Goal: Task Accomplishment & Management: Complete application form

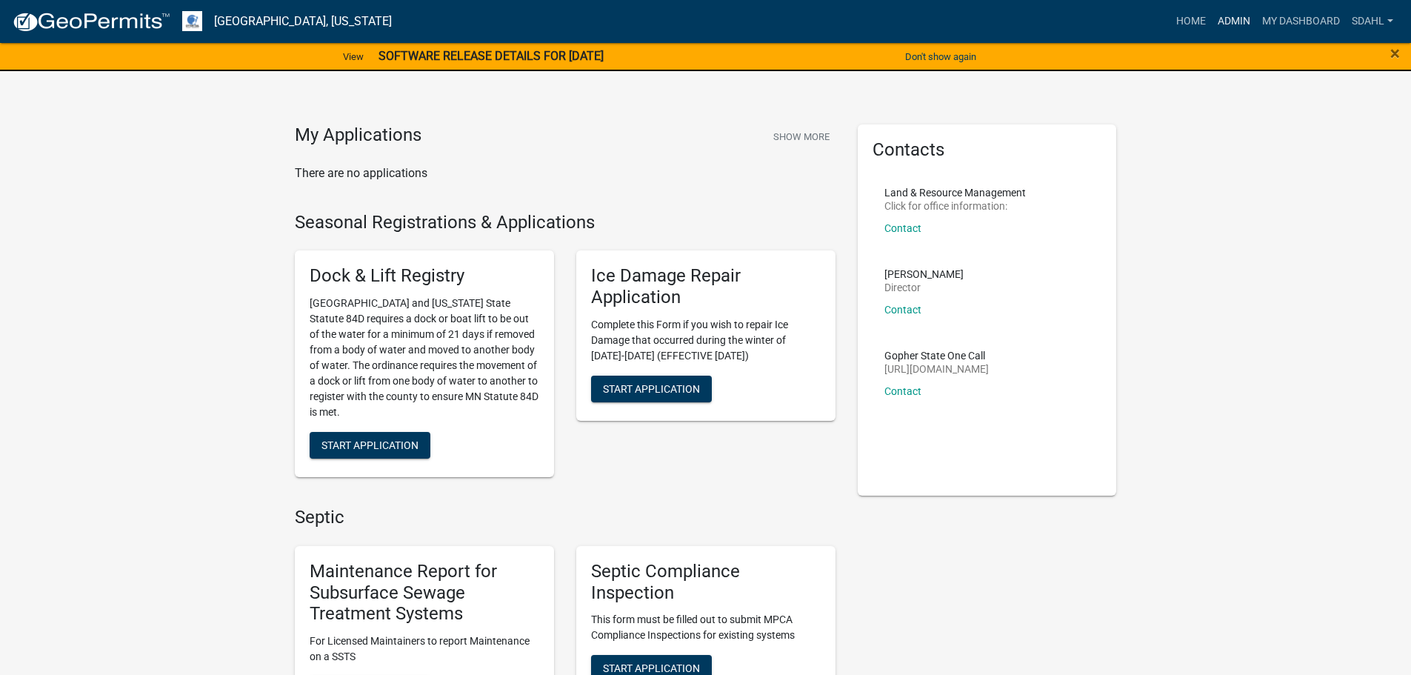
click at [1242, 23] on link "Admin" at bounding box center [1234, 21] width 44 height 28
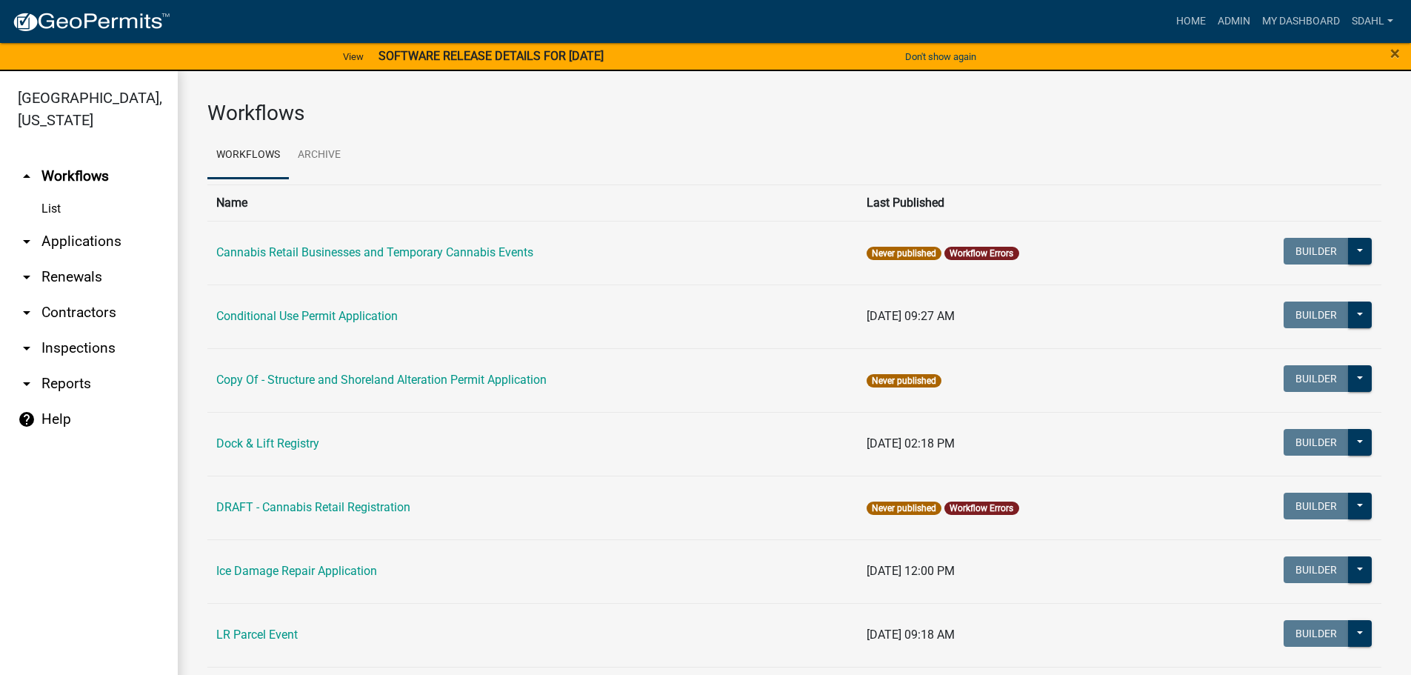
click at [86, 236] on link "arrow_drop_down Applications" at bounding box center [89, 242] width 178 height 36
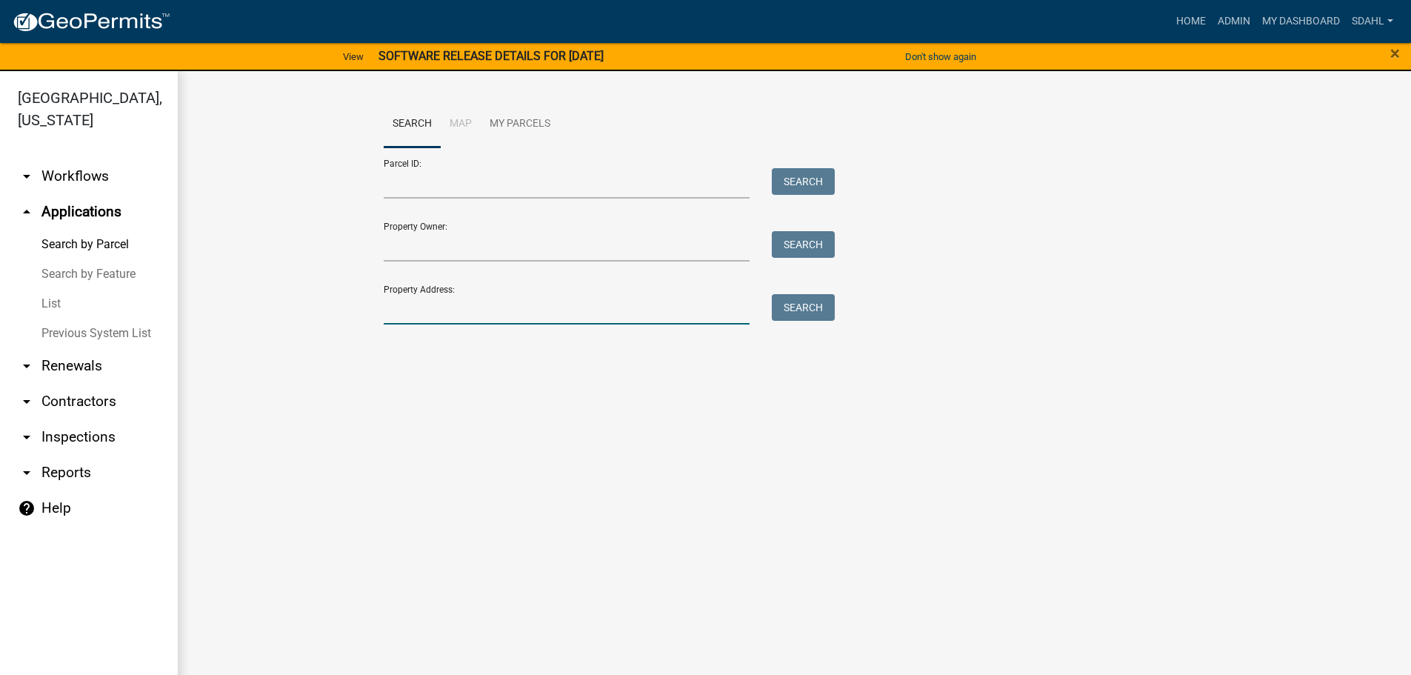
click at [488, 315] on input "Property Address:" at bounding box center [567, 309] width 367 height 30
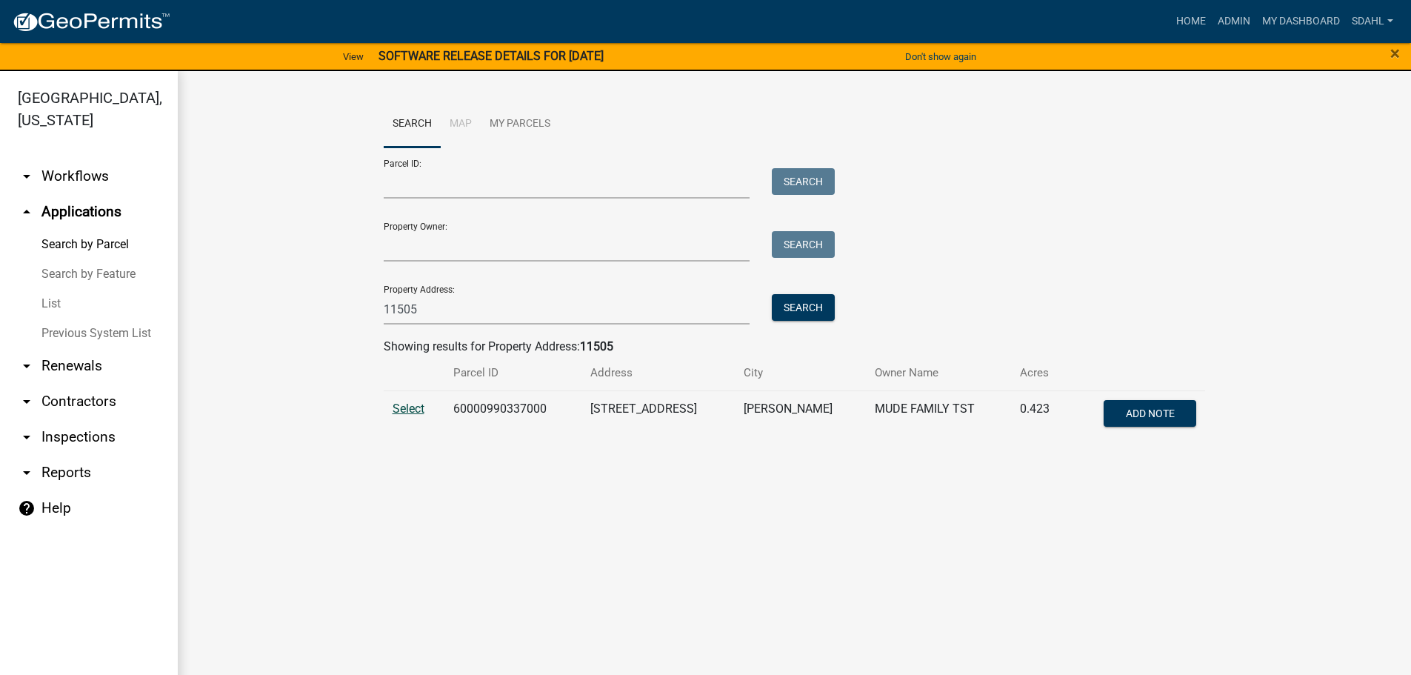
click at [399, 407] on span "Select" at bounding box center [409, 409] width 32 height 14
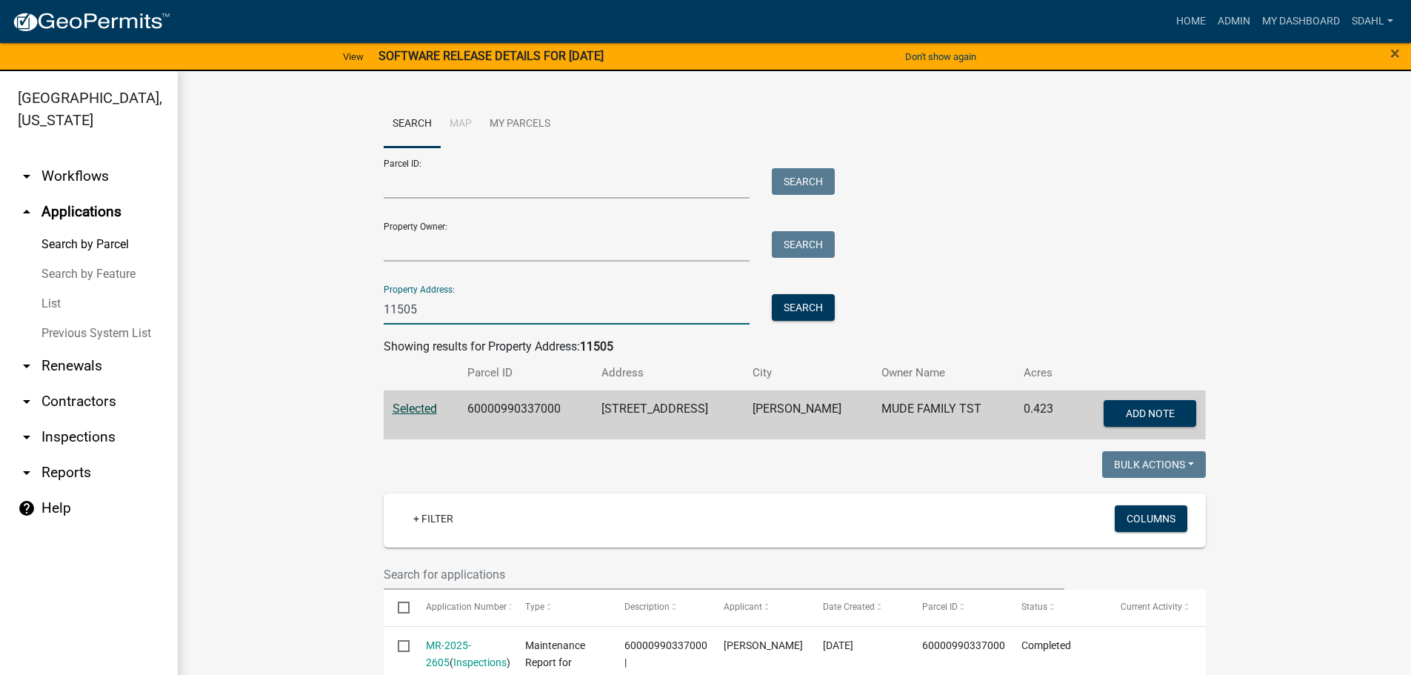
click at [427, 315] on input "11505" at bounding box center [567, 309] width 367 height 30
type input "1"
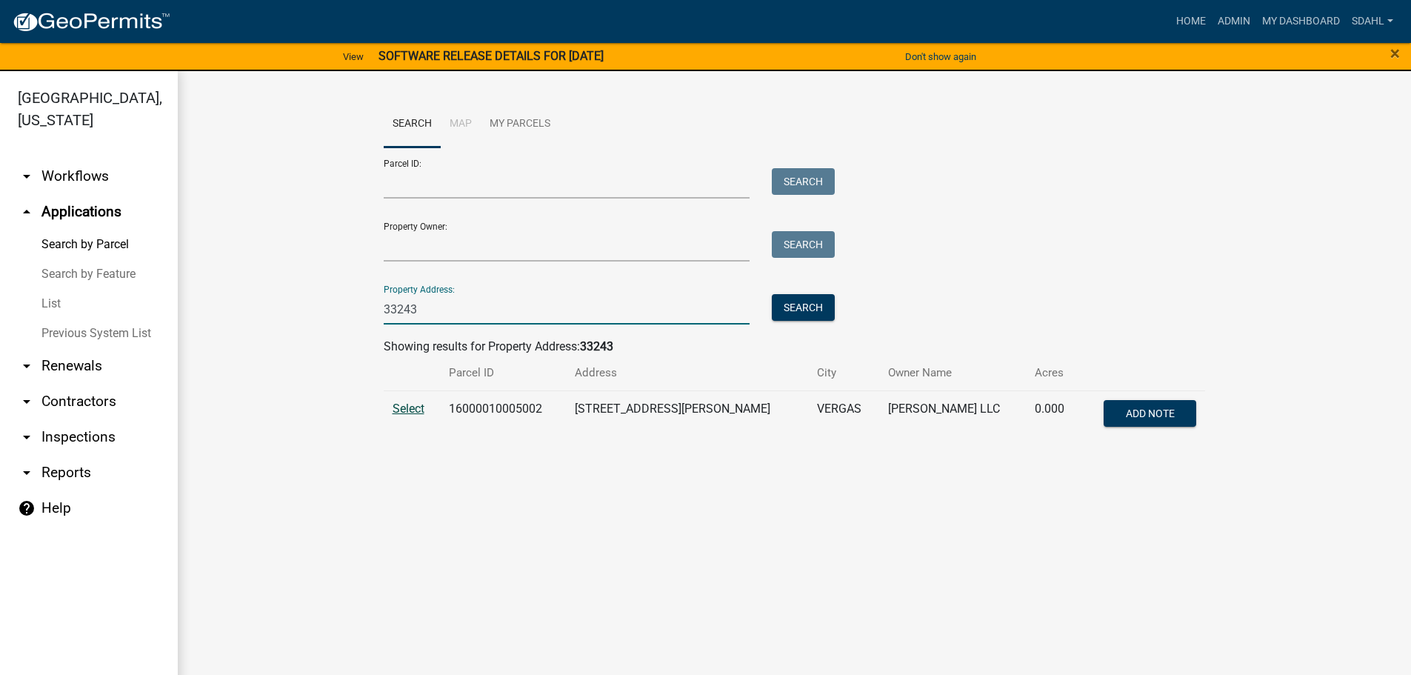
click at [407, 402] on span "Select" at bounding box center [409, 409] width 32 height 14
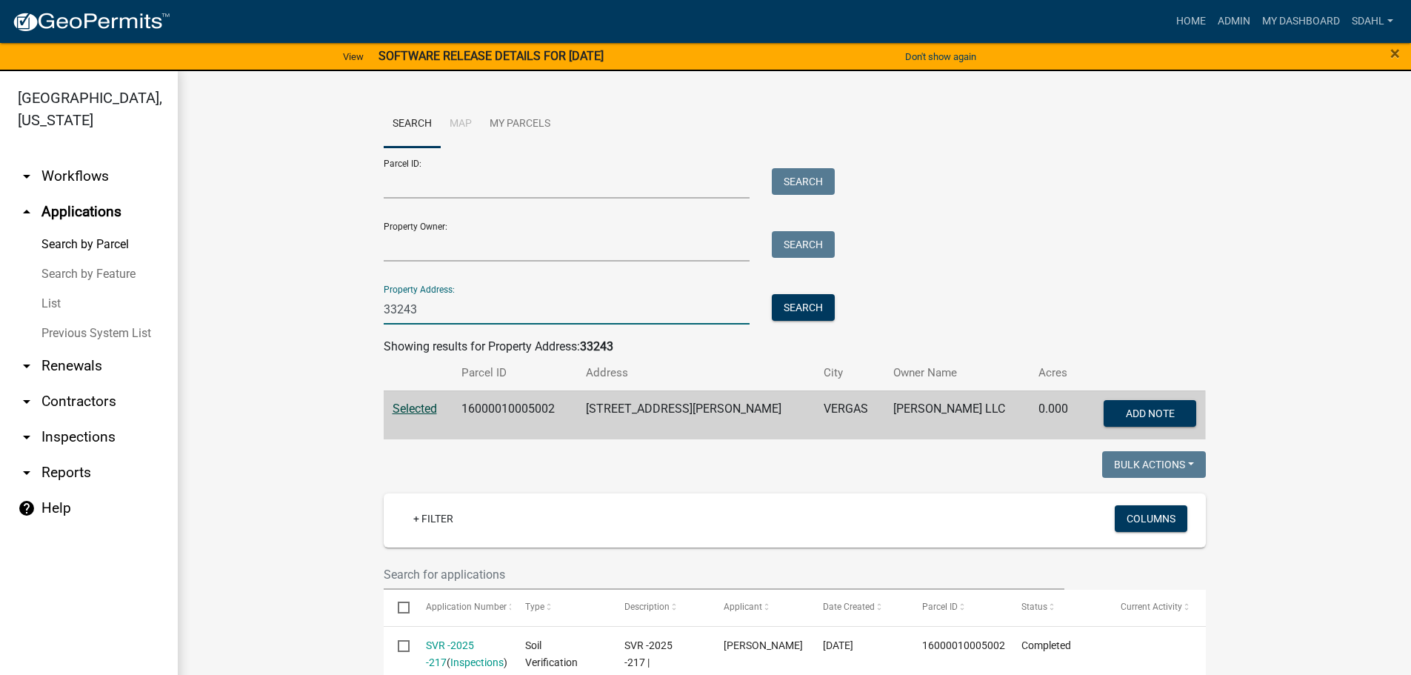
drag, startPoint x: 419, startPoint y: 317, endPoint x: 327, endPoint y: 319, distance: 92.6
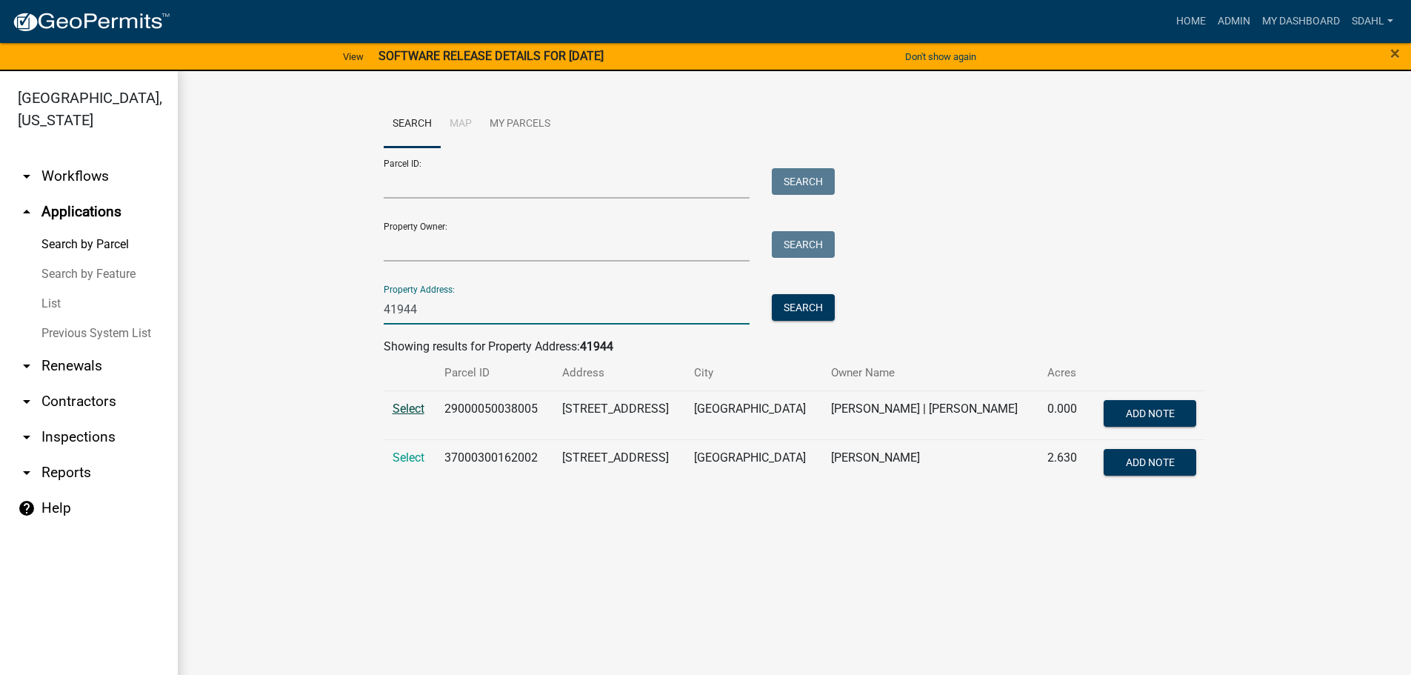
type input "41944"
click at [412, 410] on span "Select" at bounding box center [409, 409] width 32 height 14
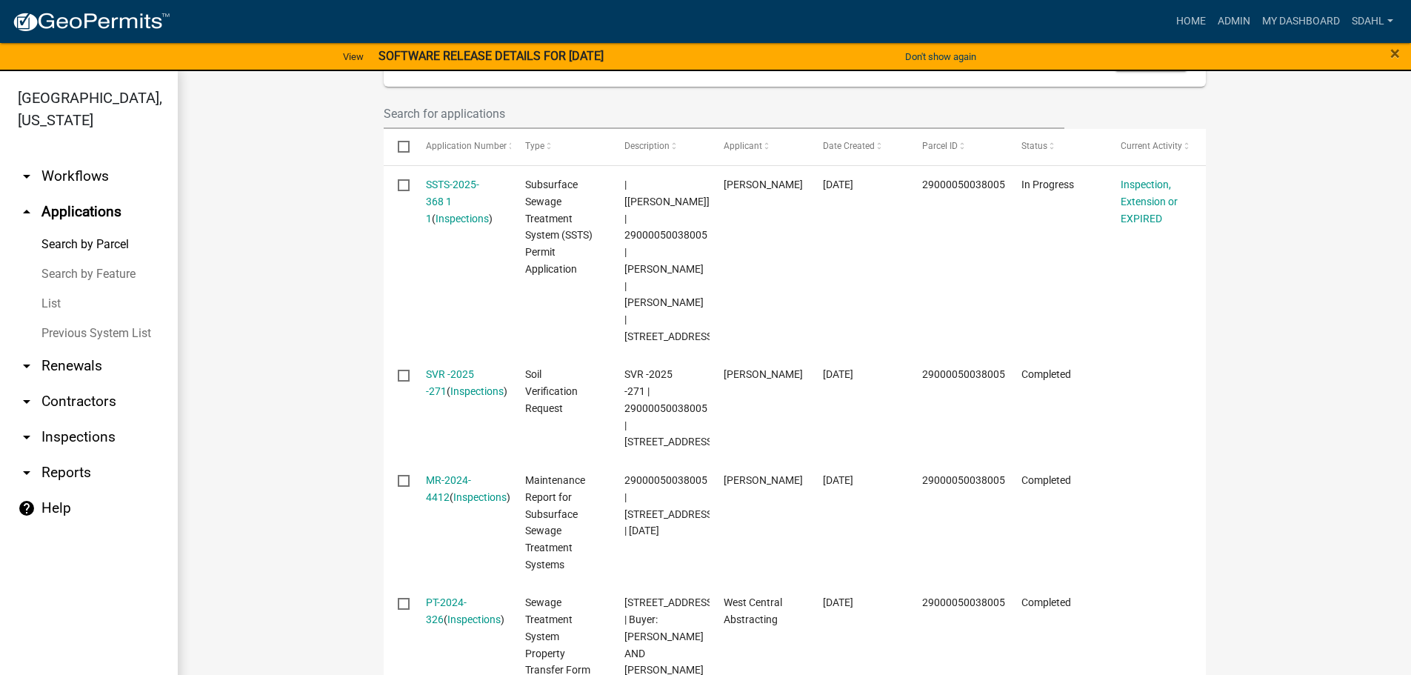
scroll to position [445, 0]
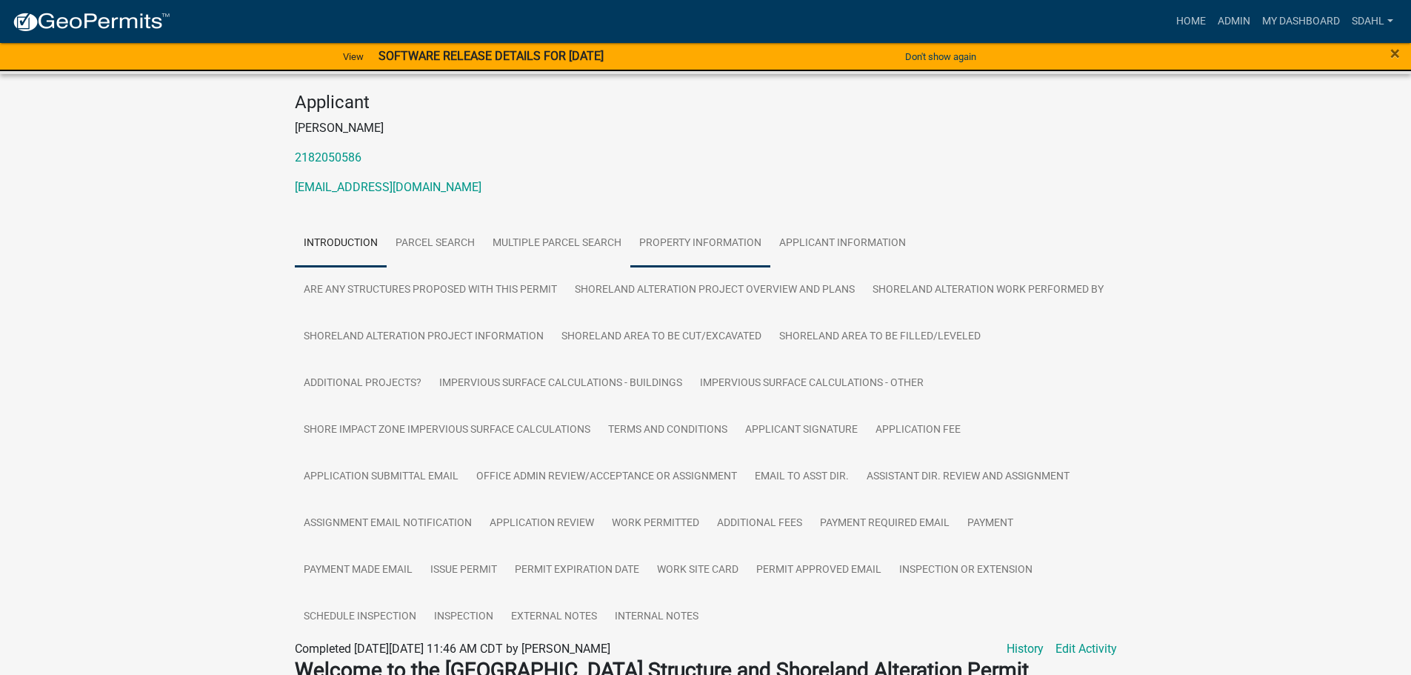
scroll to position [222, 0]
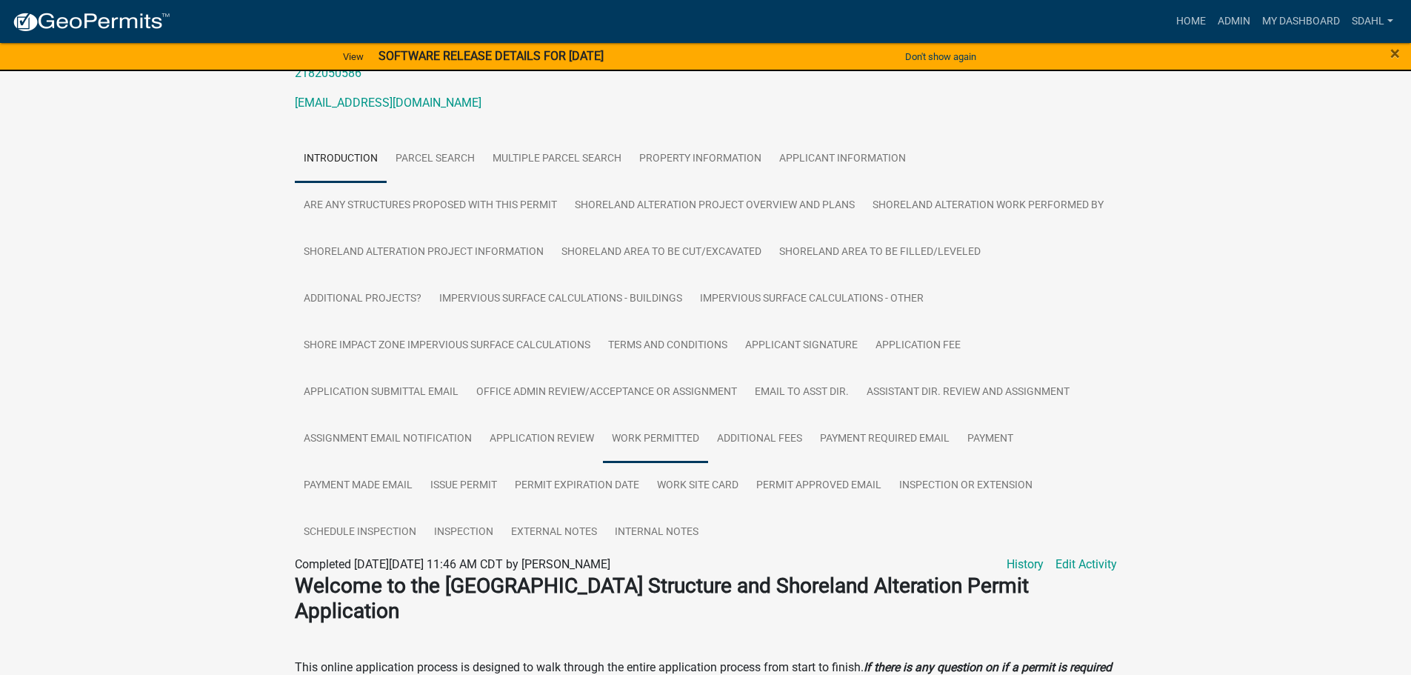
click at [642, 432] on link "Work Permitted" at bounding box center [655, 439] width 105 height 47
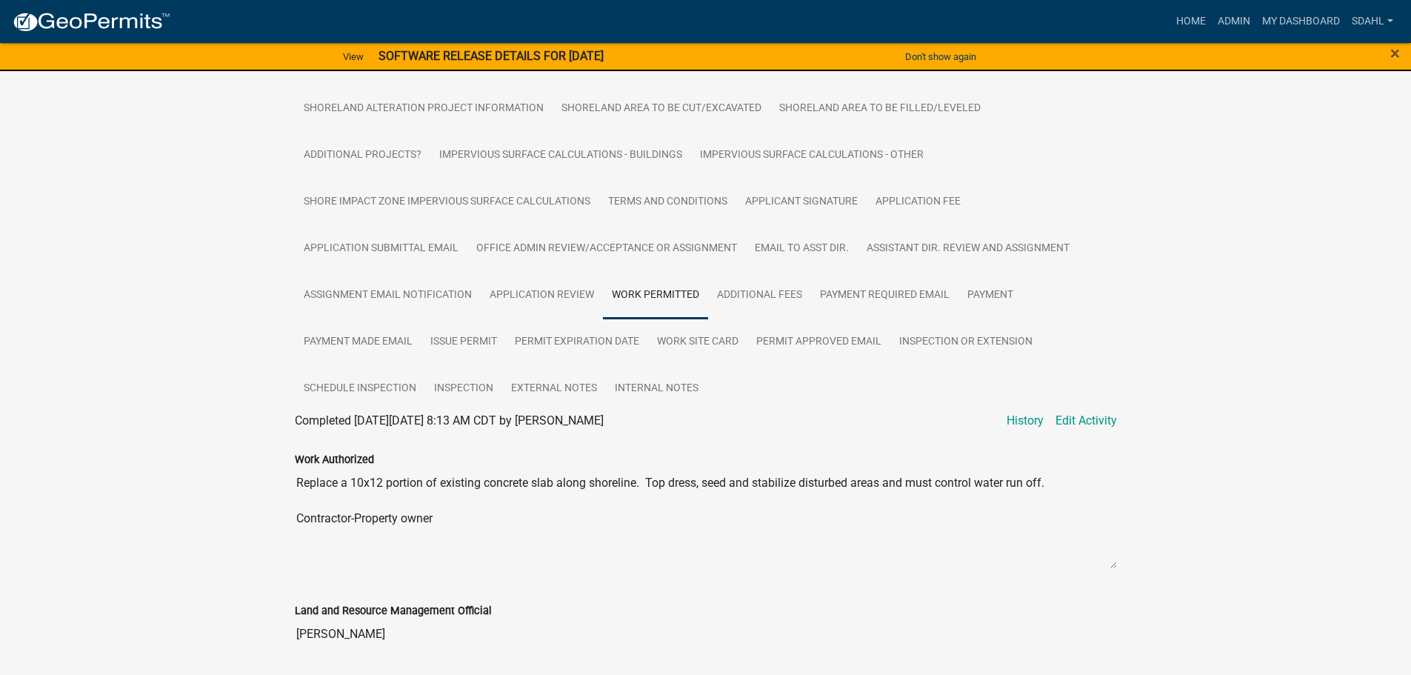
scroll to position [340, 0]
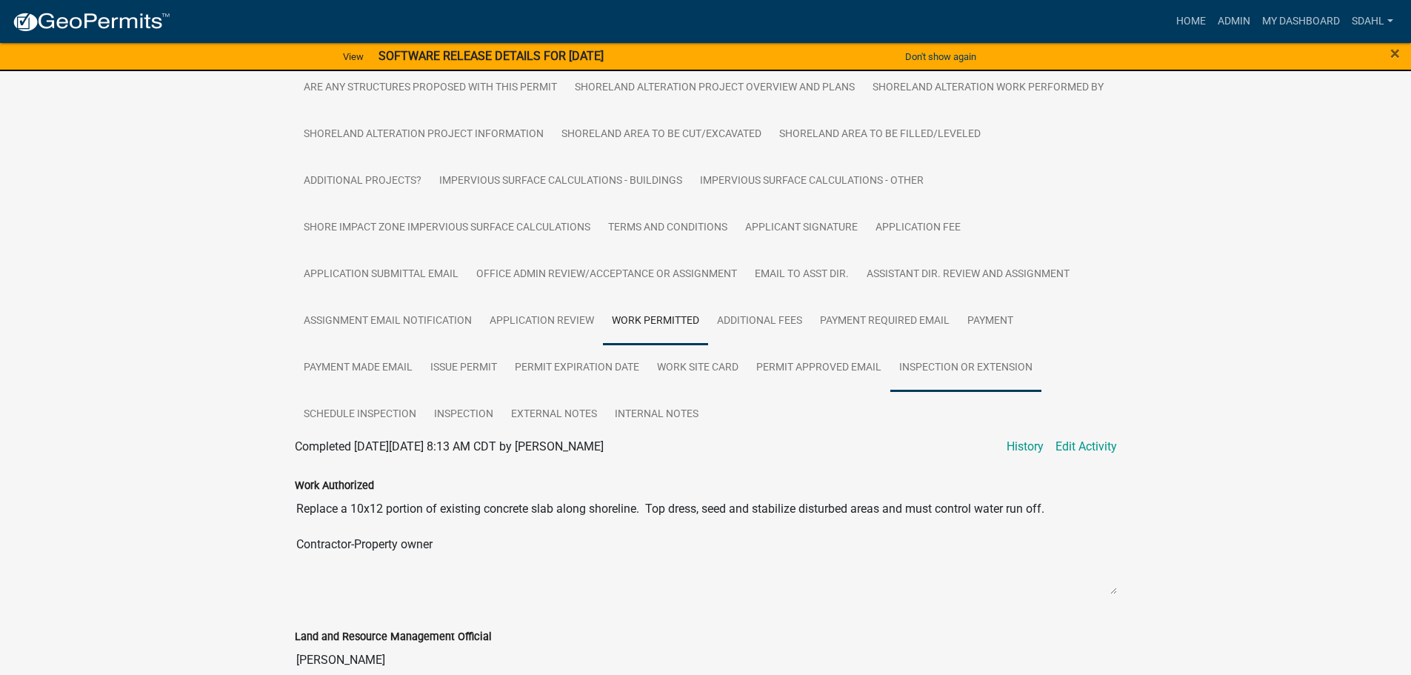
click at [964, 369] on link "Inspection or Extension" at bounding box center [966, 368] width 151 height 47
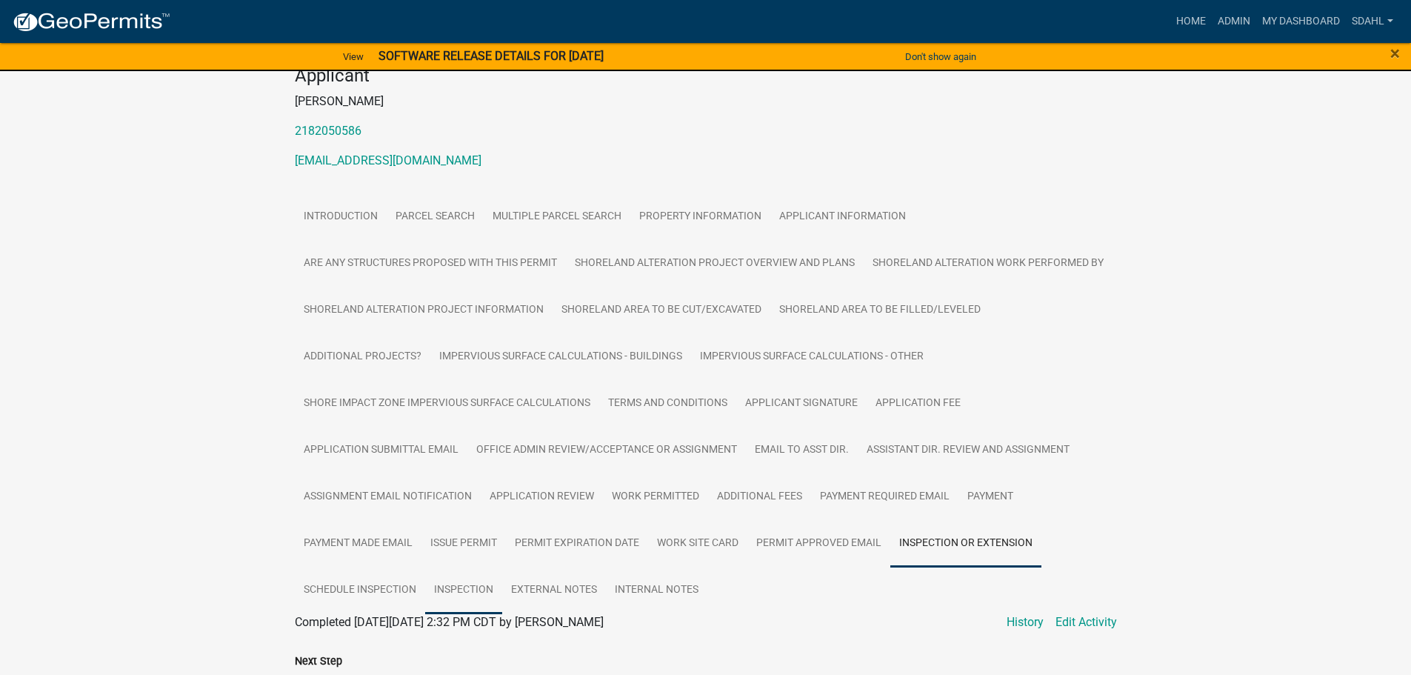
scroll to position [0, 0]
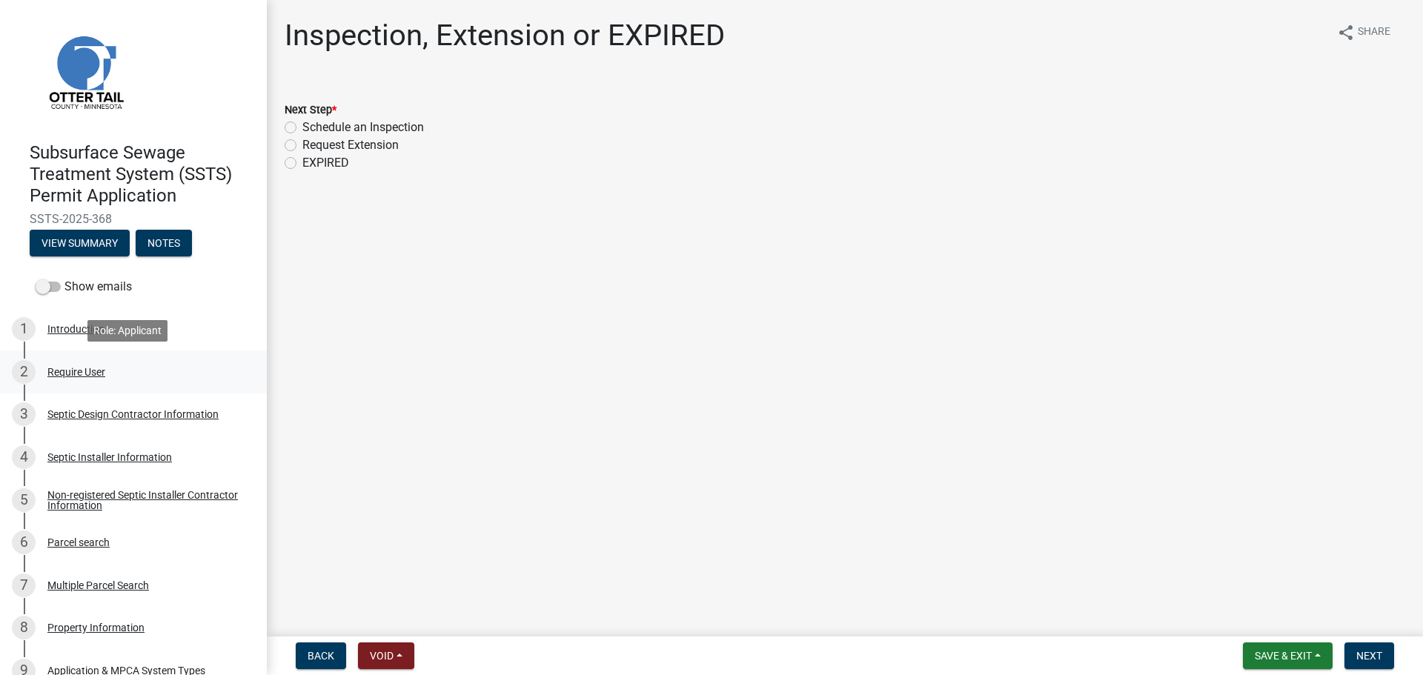
click at [85, 372] on div "Require User" at bounding box center [76, 372] width 58 height 10
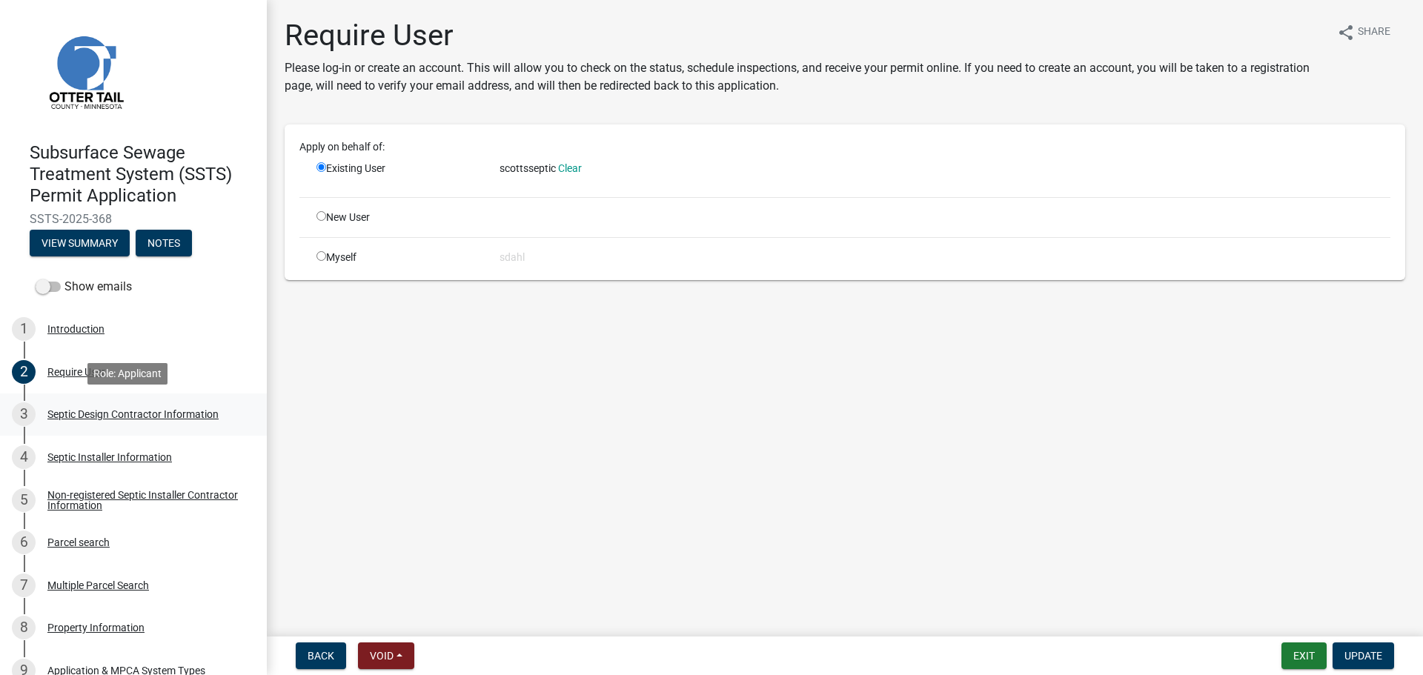
click at [110, 410] on div "Septic Design Contractor Information" at bounding box center [132, 414] width 171 height 10
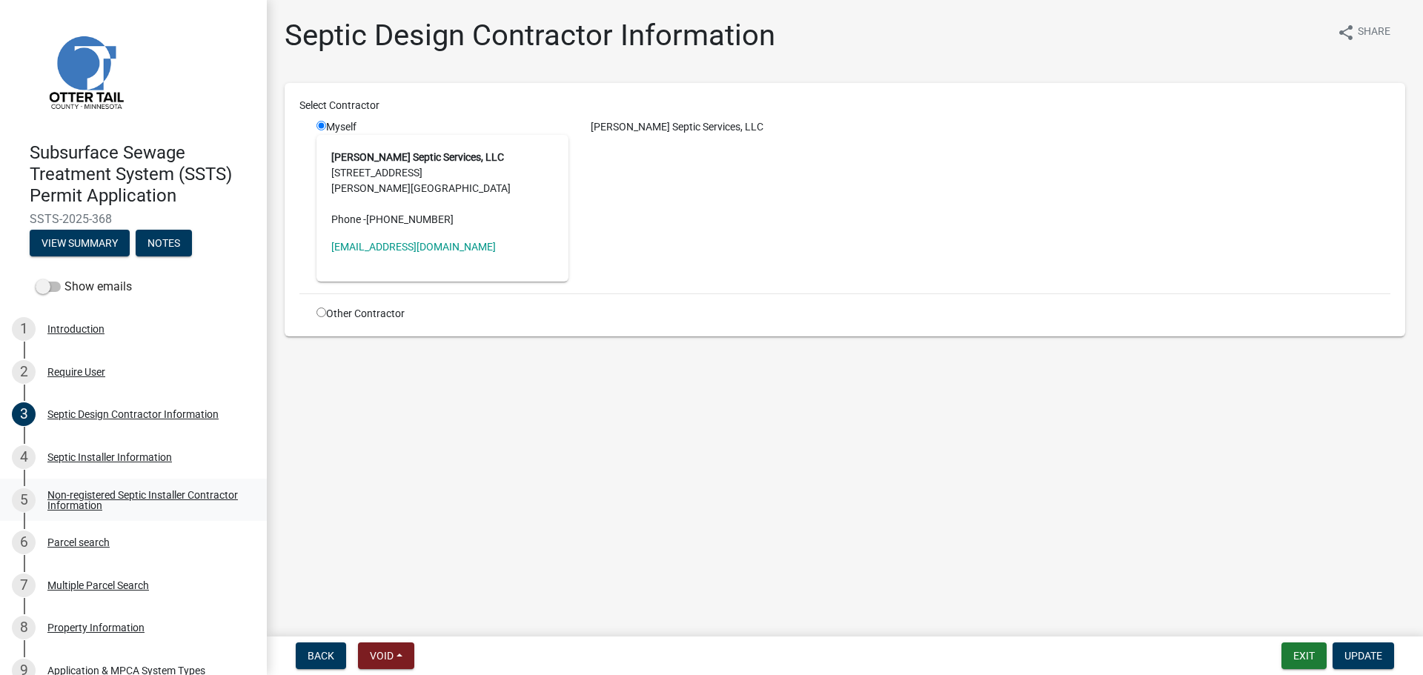
click at [81, 499] on div "Non-registered Septic Installer Contractor Information" at bounding box center [145, 500] width 196 height 21
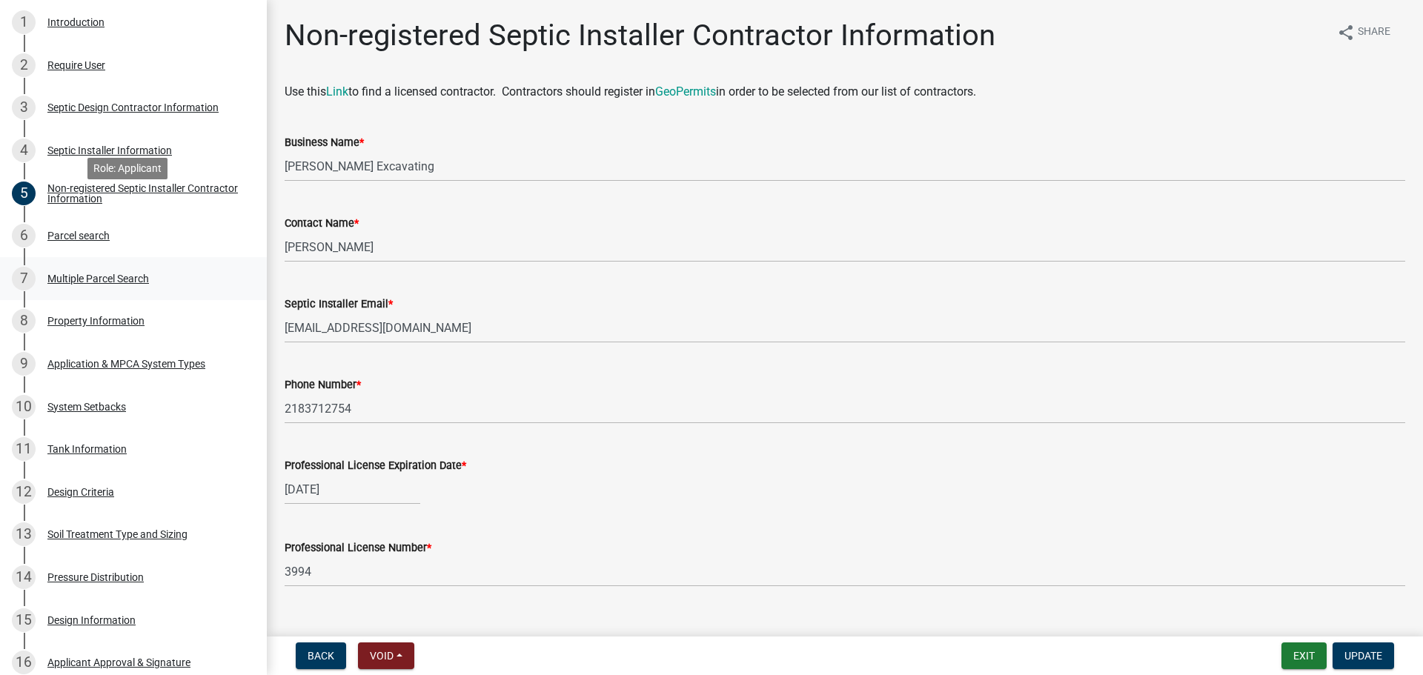
scroll to position [393, 0]
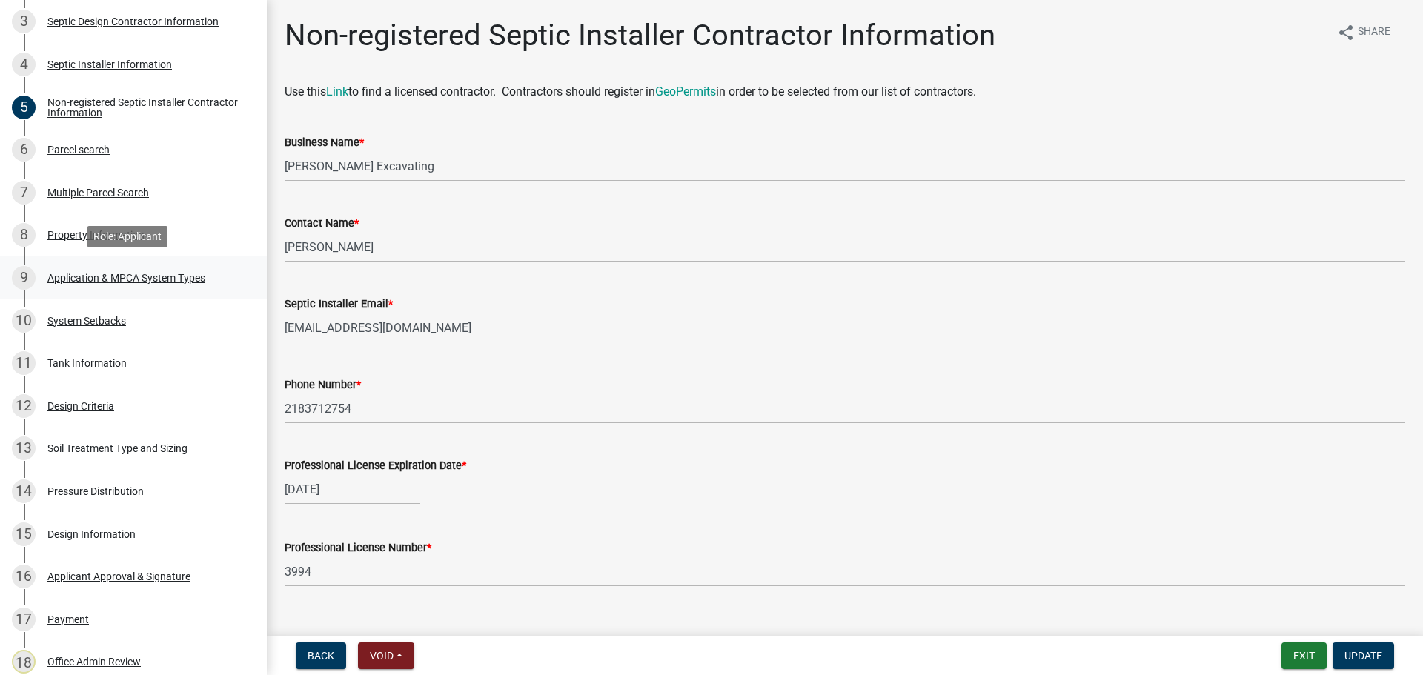
click at [119, 278] on div "Application & MPCA System Types" at bounding box center [126, 278] width 158 height 10
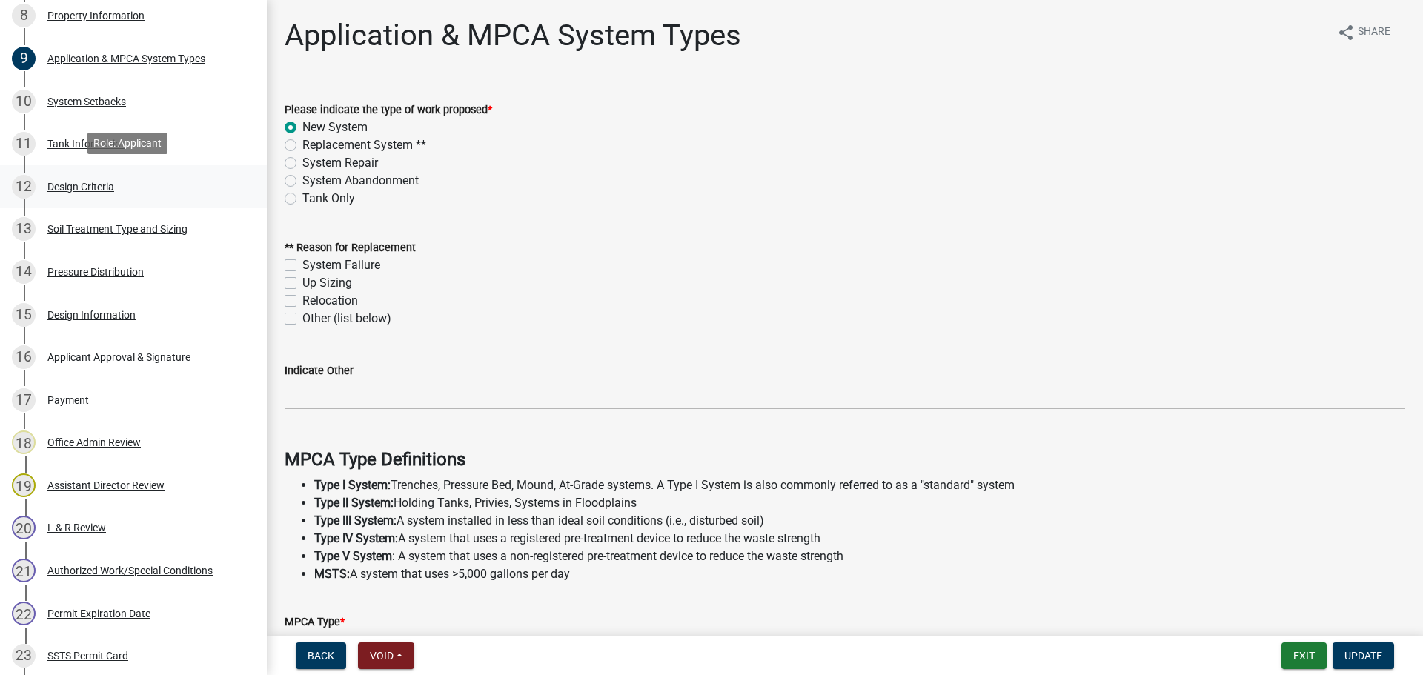
scroll to position [615, 0]
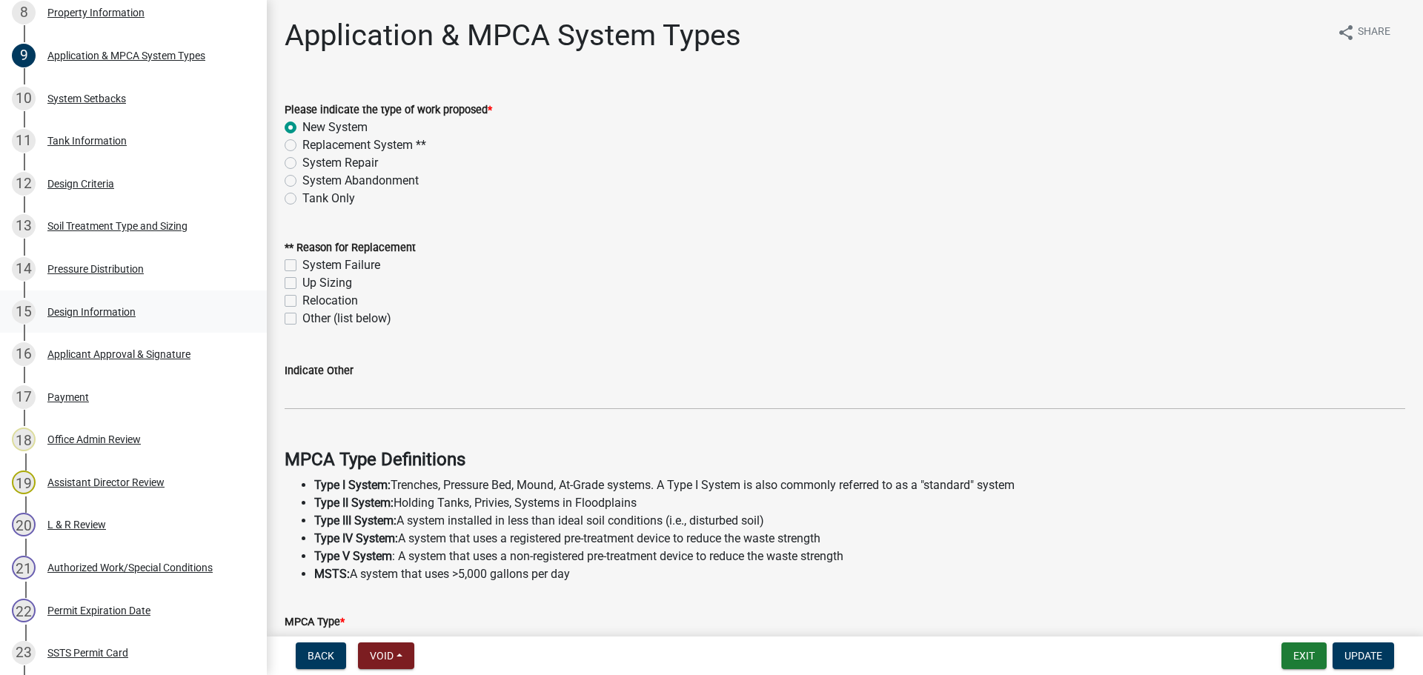
click at [96, 308] on div "Design Information" at bounding box center [91, 312] width 88 height 10
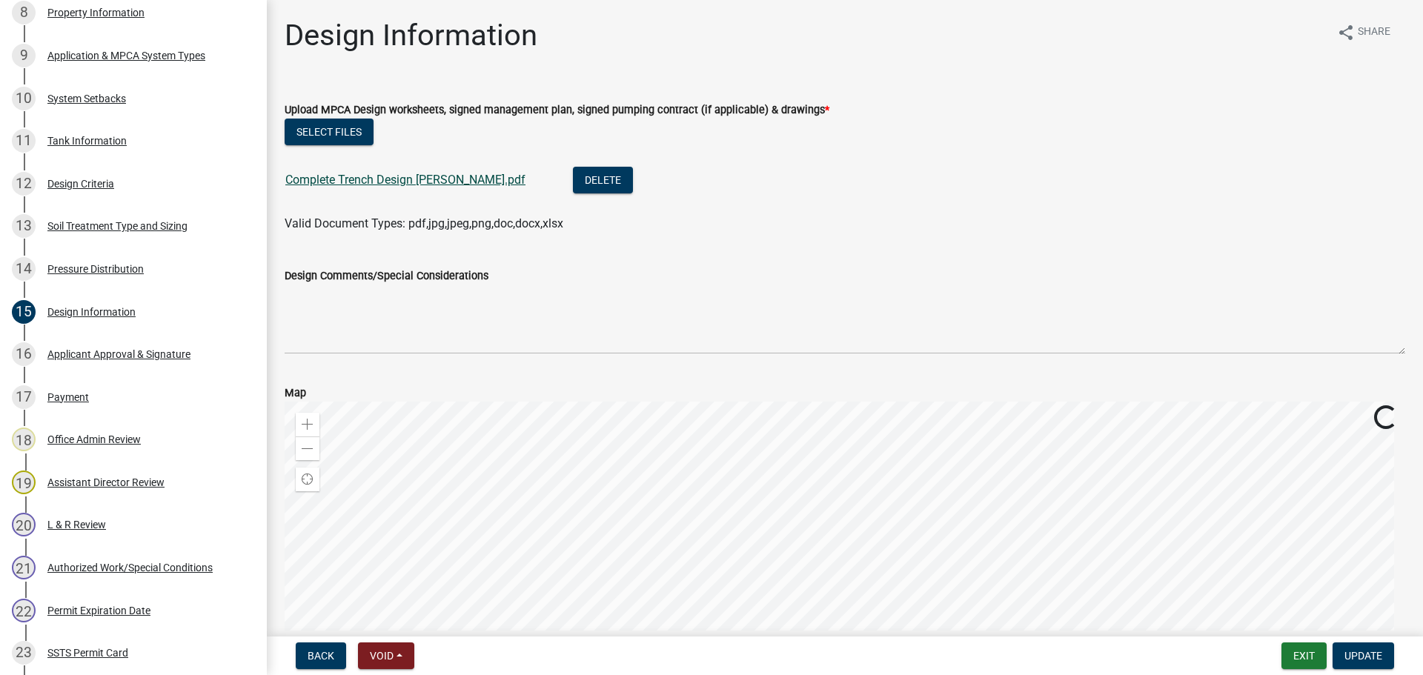
click at [367, 181] on link "Complete Trench Design [PERSON_NAME].pdf" at bounding box center [405, 180] width 240 height 14
